Goal: Find specific page/section: Find specific page/section

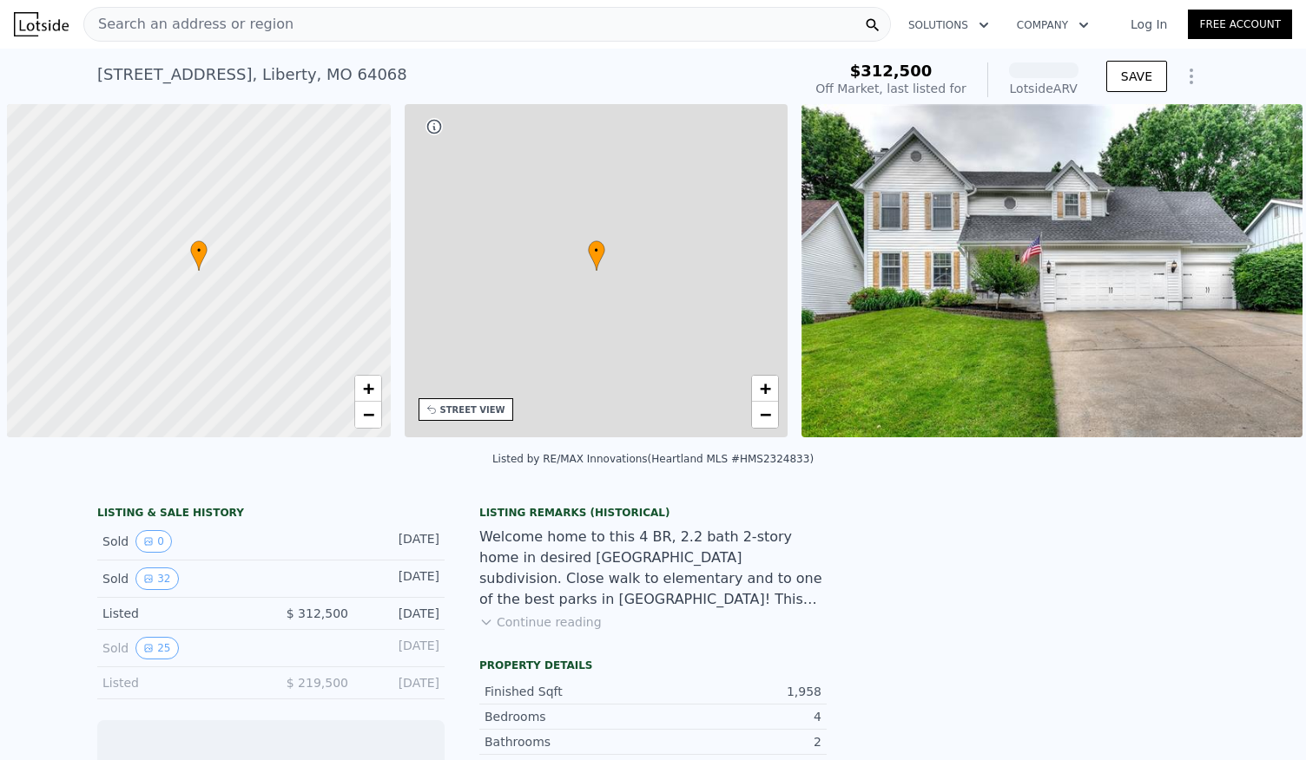
scroll to position [0, 7]
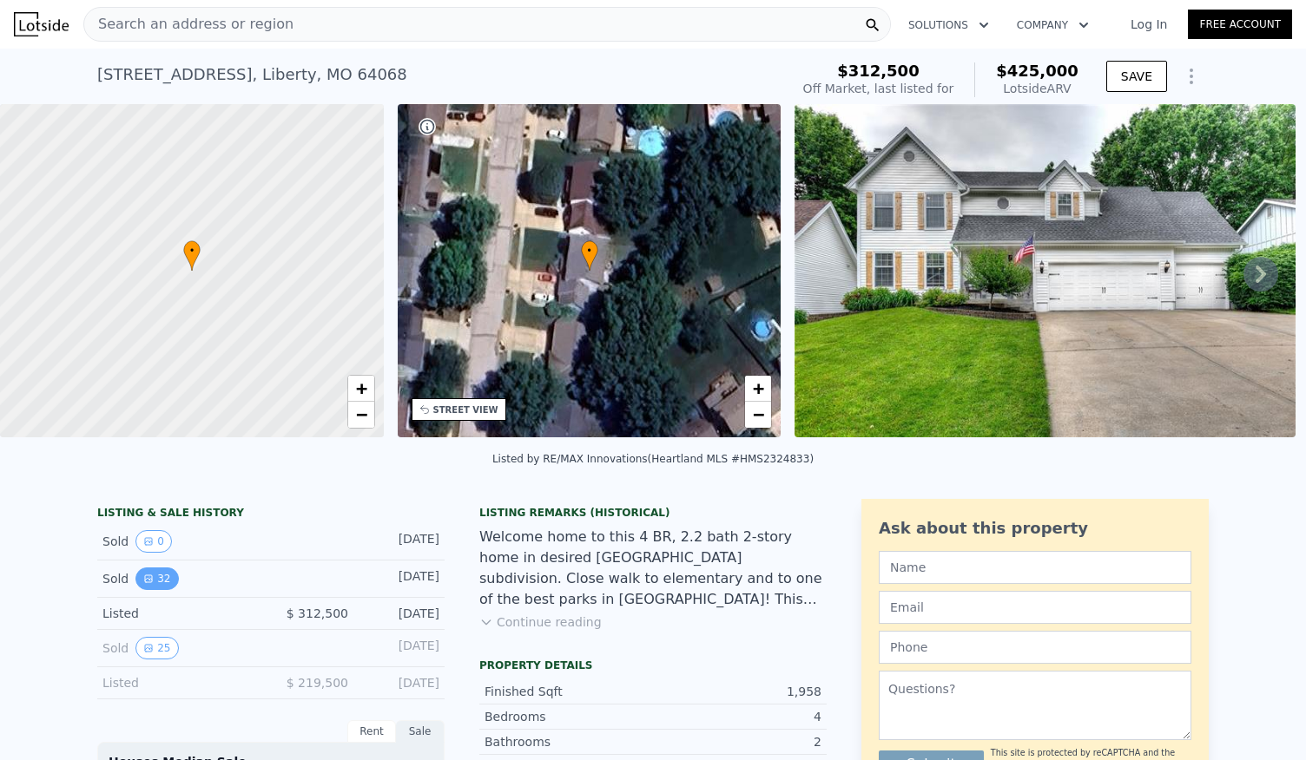
click at [148, 590] on button "32" at bounding box center [156, 579] width 43 height 23
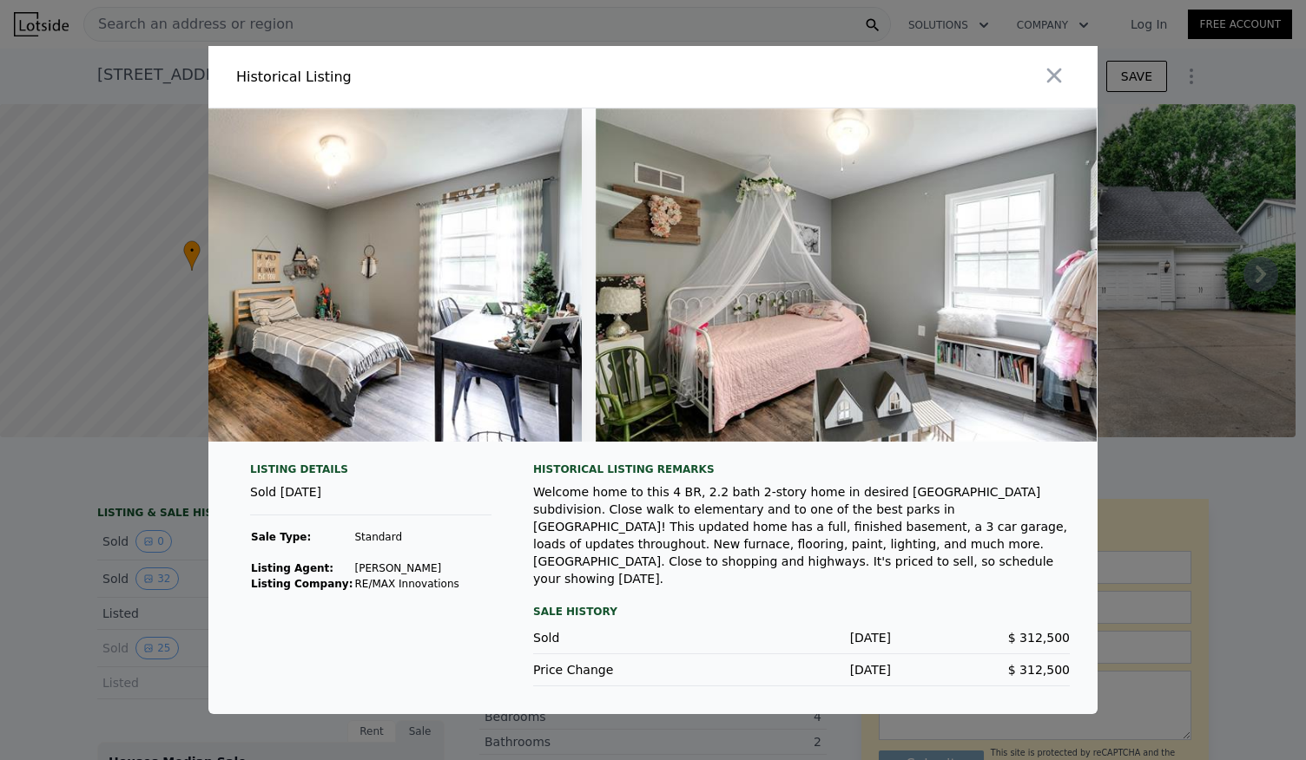
scroll to position [0, 0]
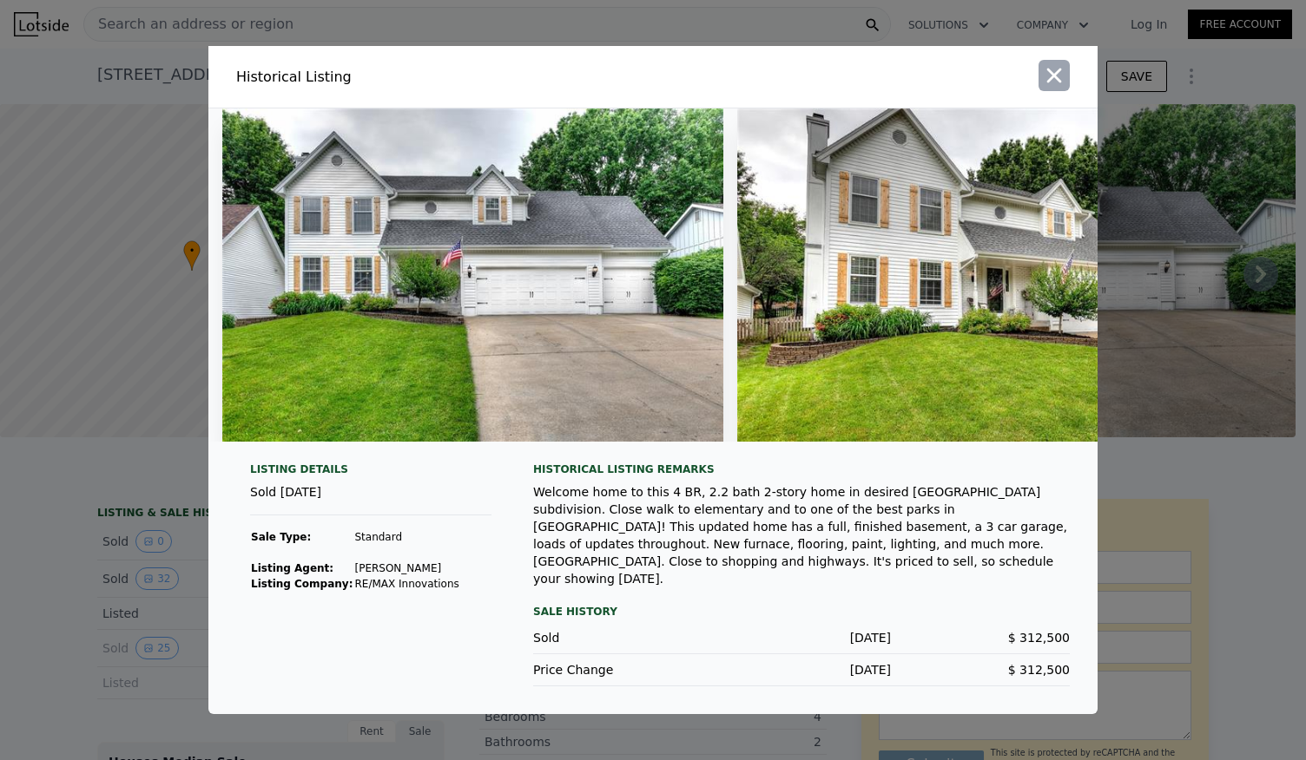
click at [1059, 82] on icon "button" at bounding box center [1054, 76] width 15 height 15
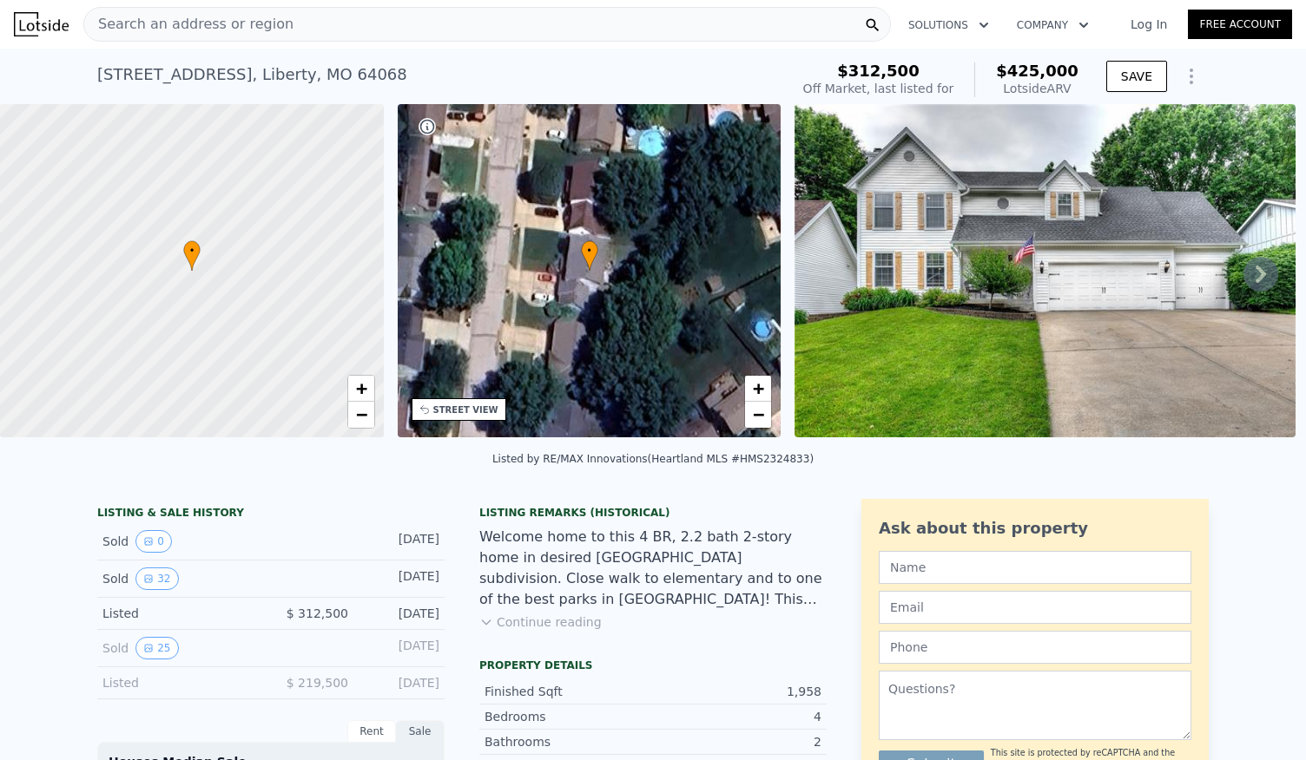
click at [538, 32] on div "Search an address or region" at bounding box center [486, 24] width 807 height 35
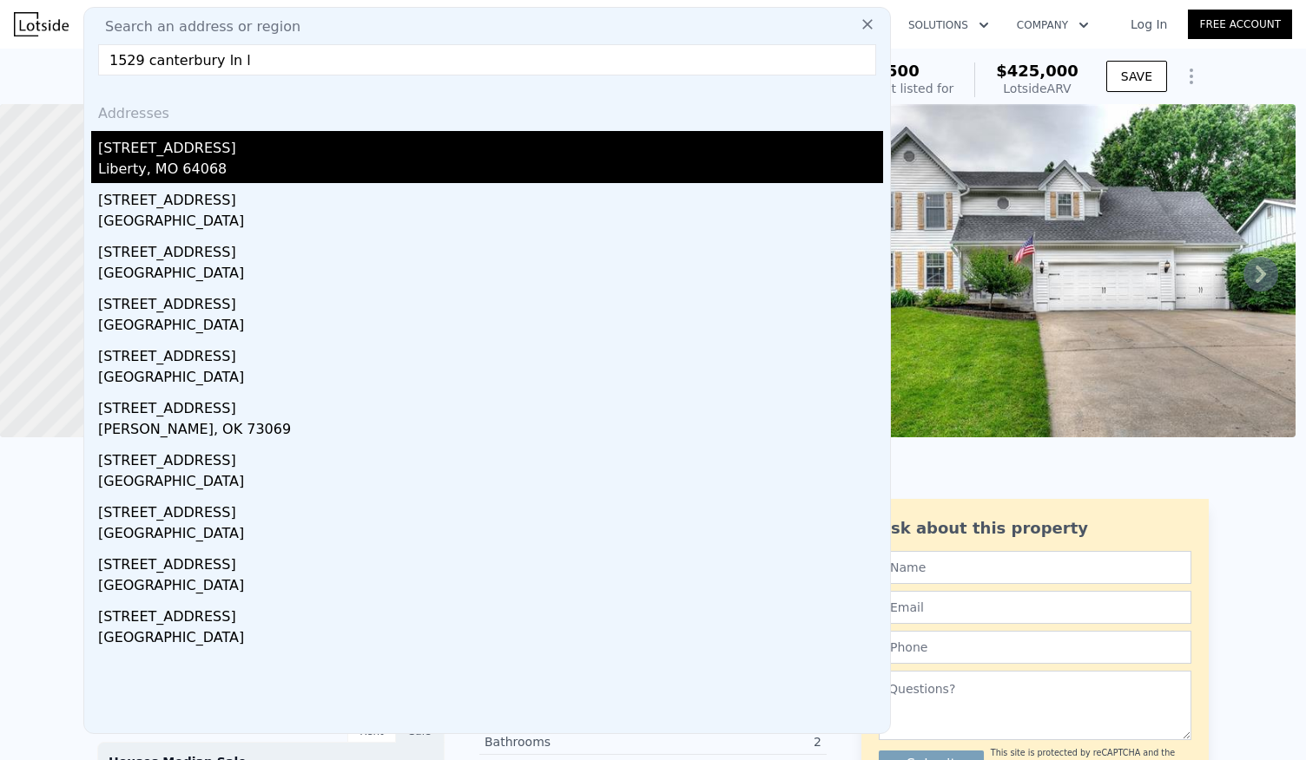
type input "1529 canterbury ln l"
click at [259, 174] on div "Liberty, MO 64068" at bounding box center [490, 171] width 785 height 24
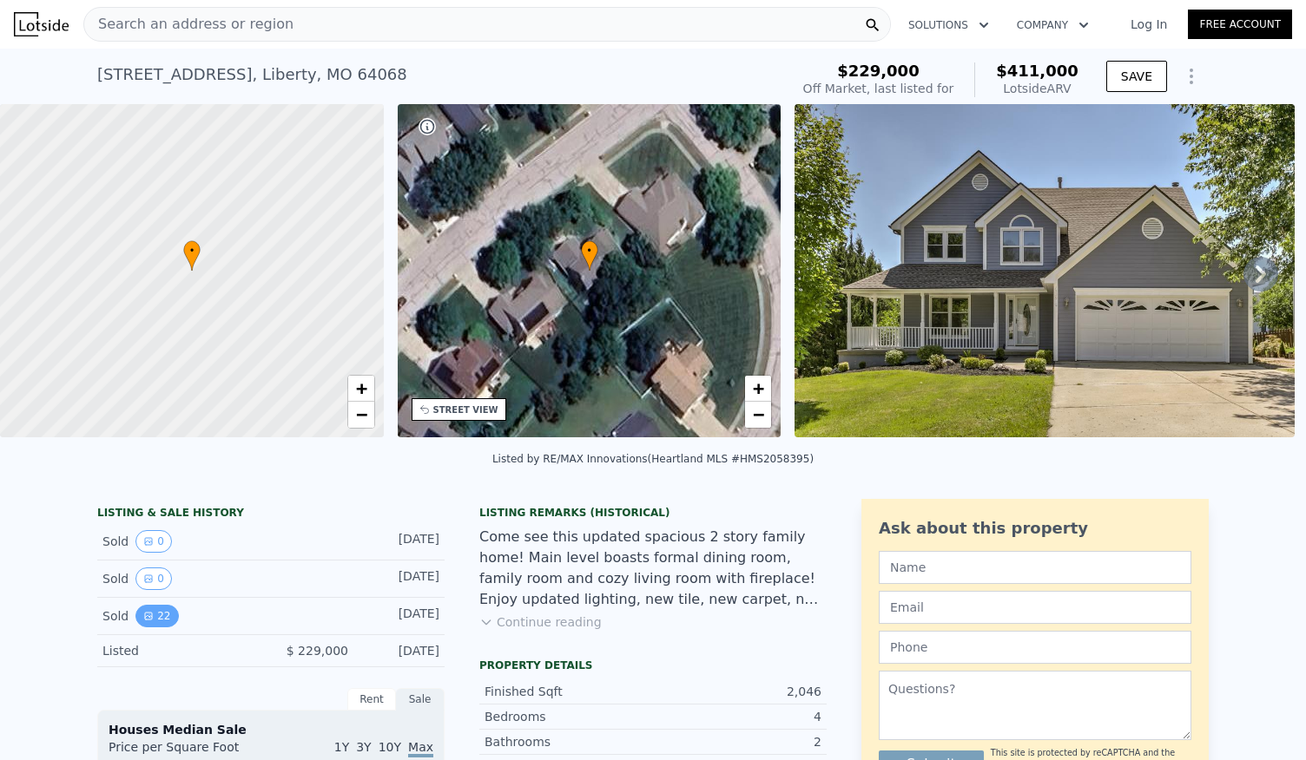
click at [154, 623] on button "22" at bounding box center [156, 616] width 43 height 23
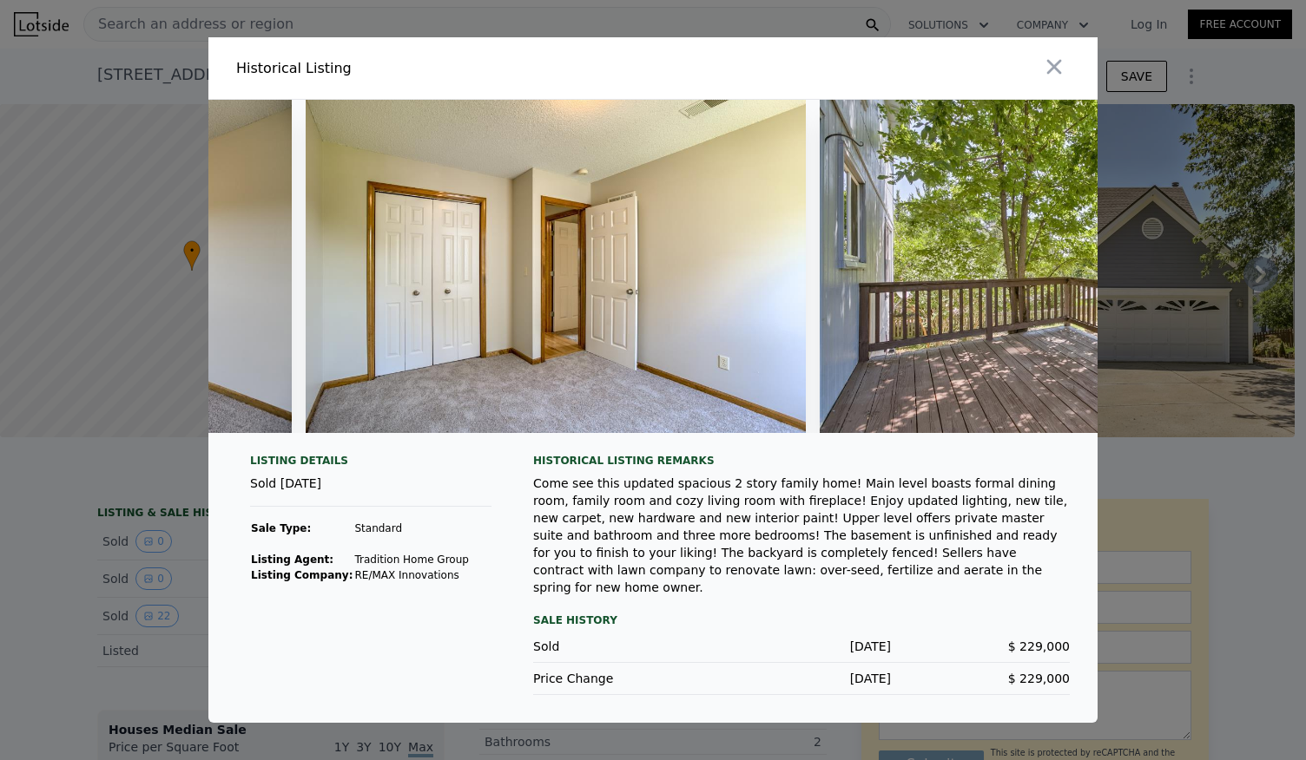
scroll to position [0, 10196]
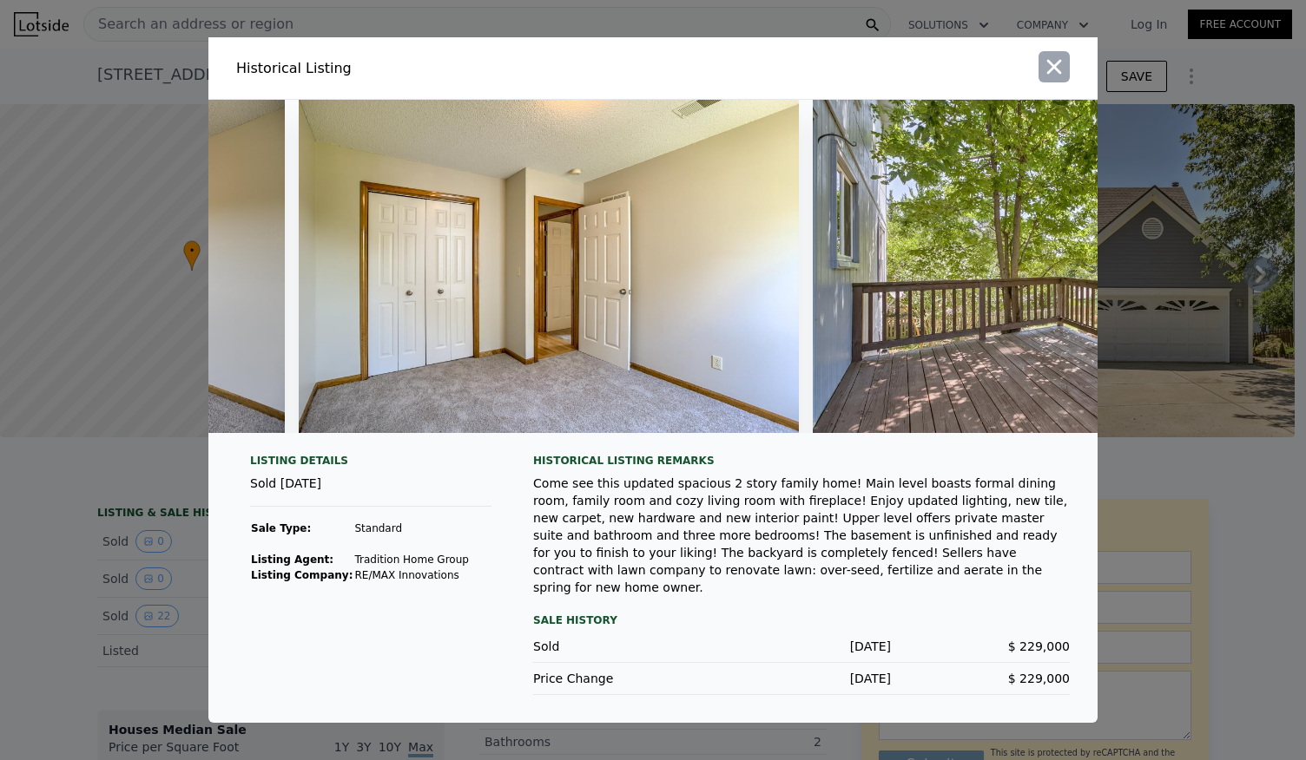
click at [1053, 76] on icon "button" at bounding box center [1054, 67] width 24 height 24
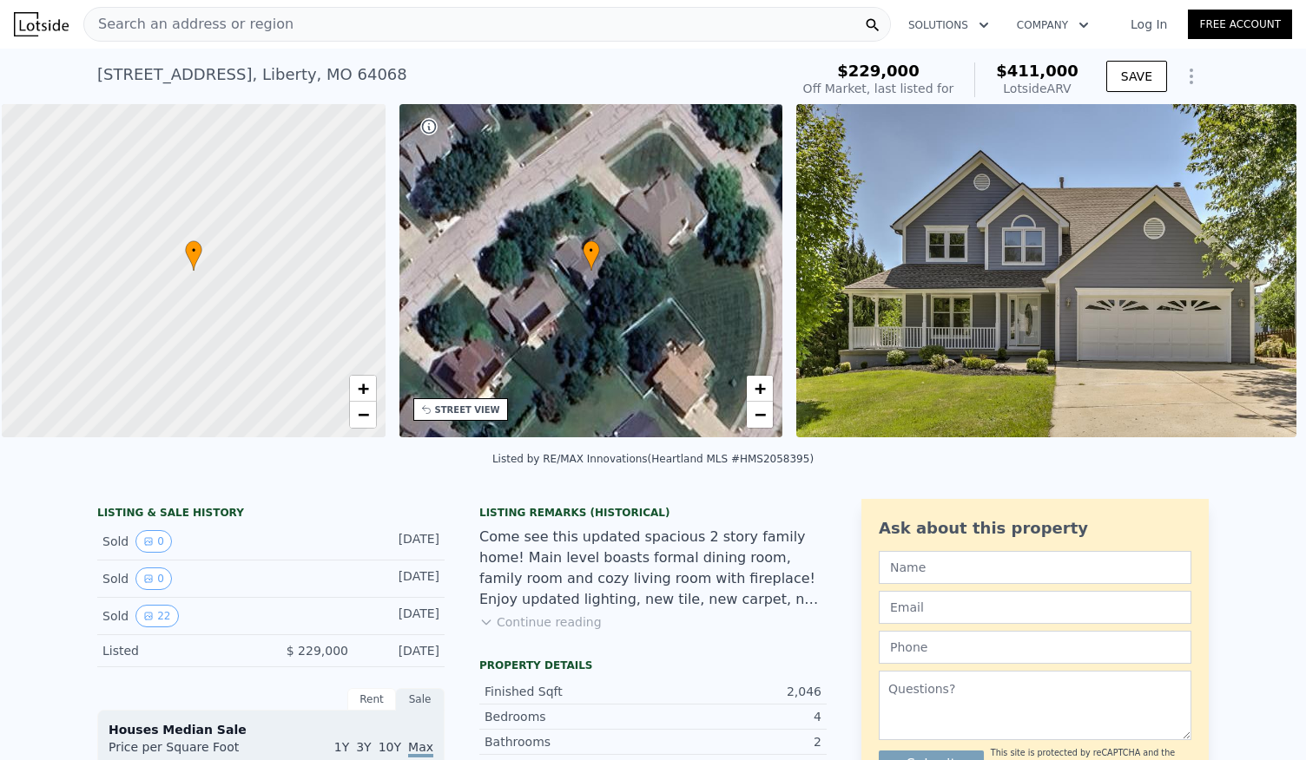
scroll to position [0, 7]
